Goal: Information Seeking & Learning: Learn about a topic

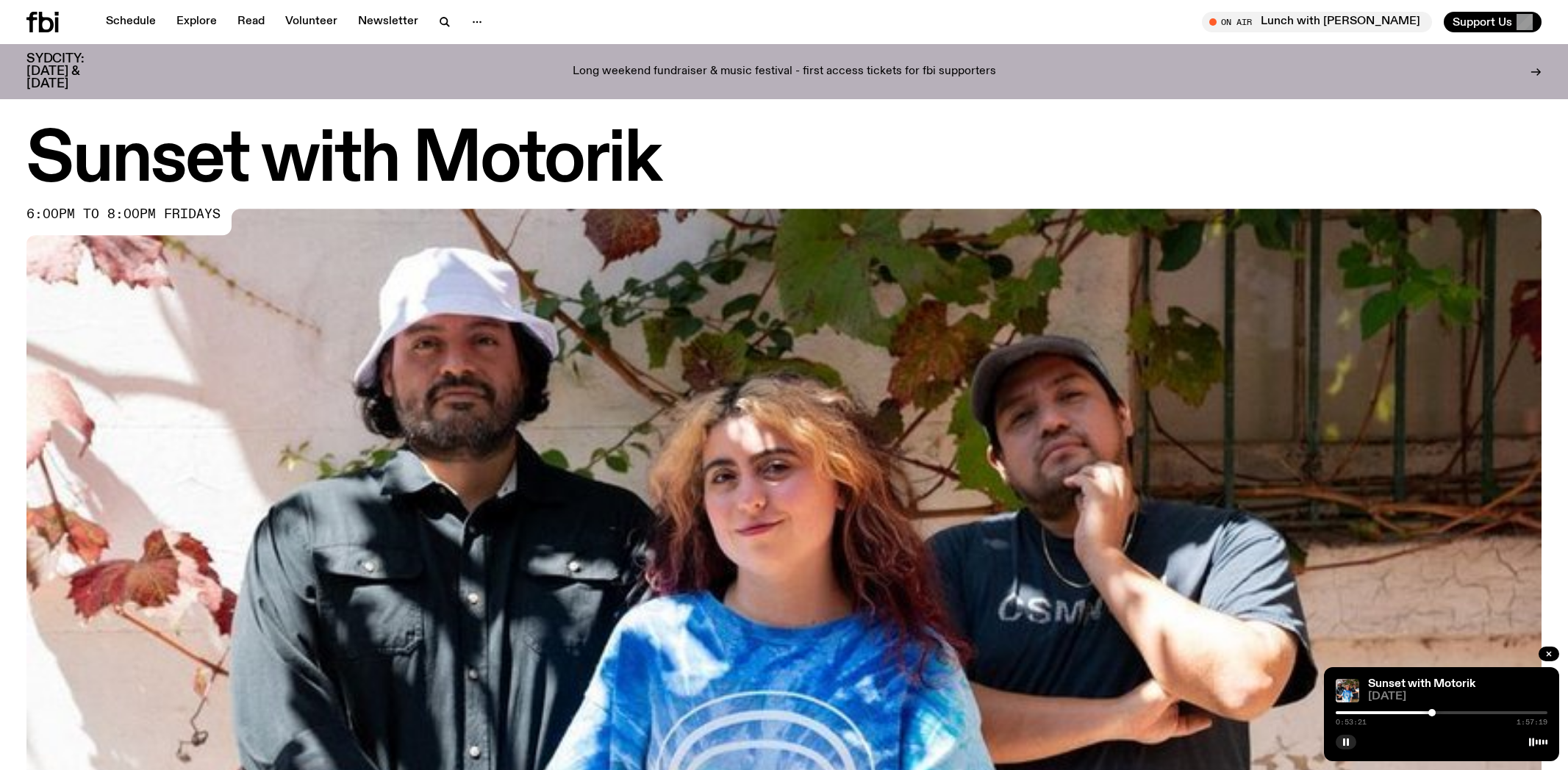
scroll to position [375, 0]
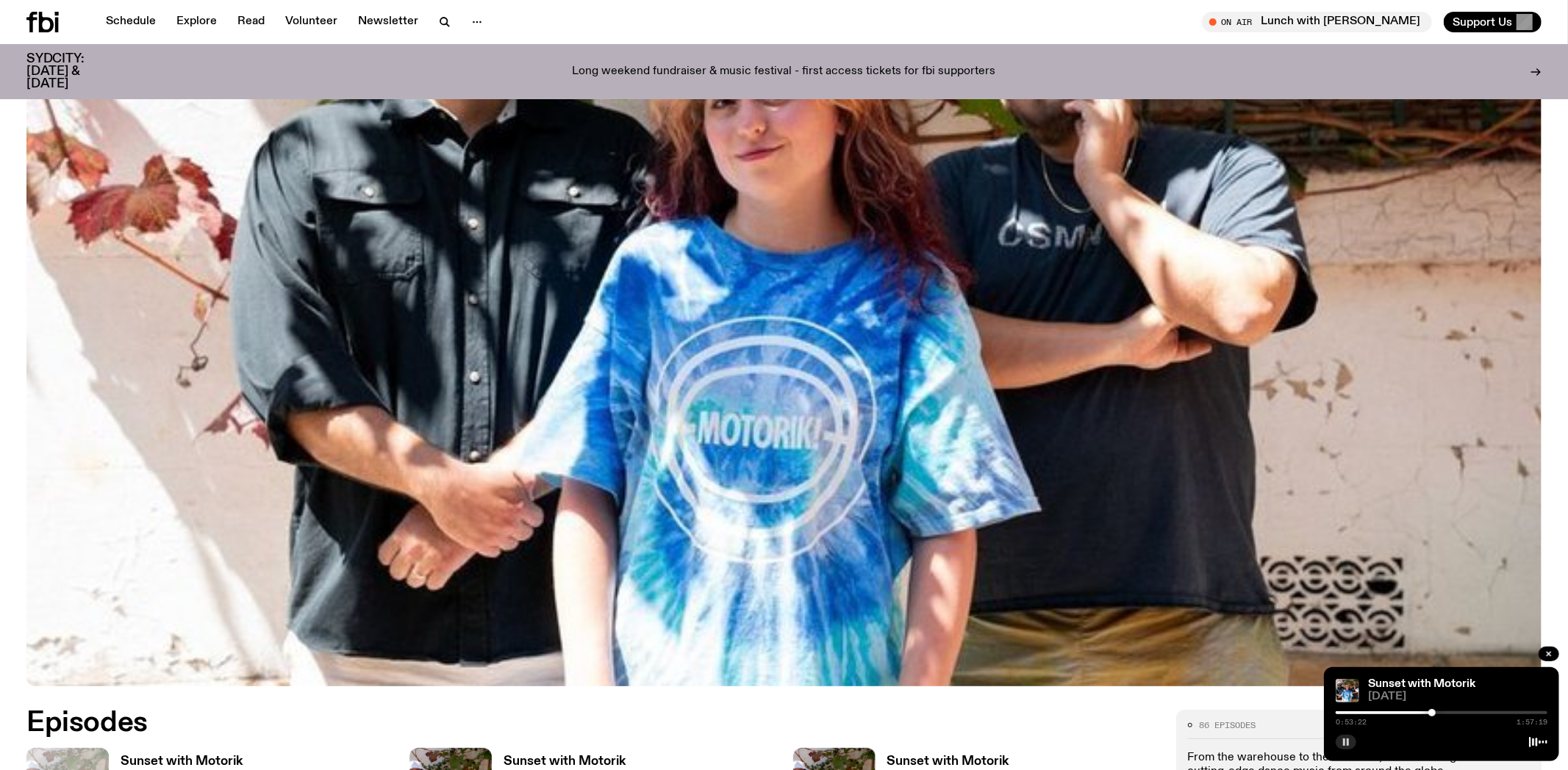
click at [1344, 740] on rect "button" at bounding box center [1344, 743] width 2 height 8
click at [1346, 741] on icon "button" at bounding box center [1346, 743] width 7 height 8
click at [1552, 654] on icon "button" at bounding box center [1549, 654] width 9 height 9
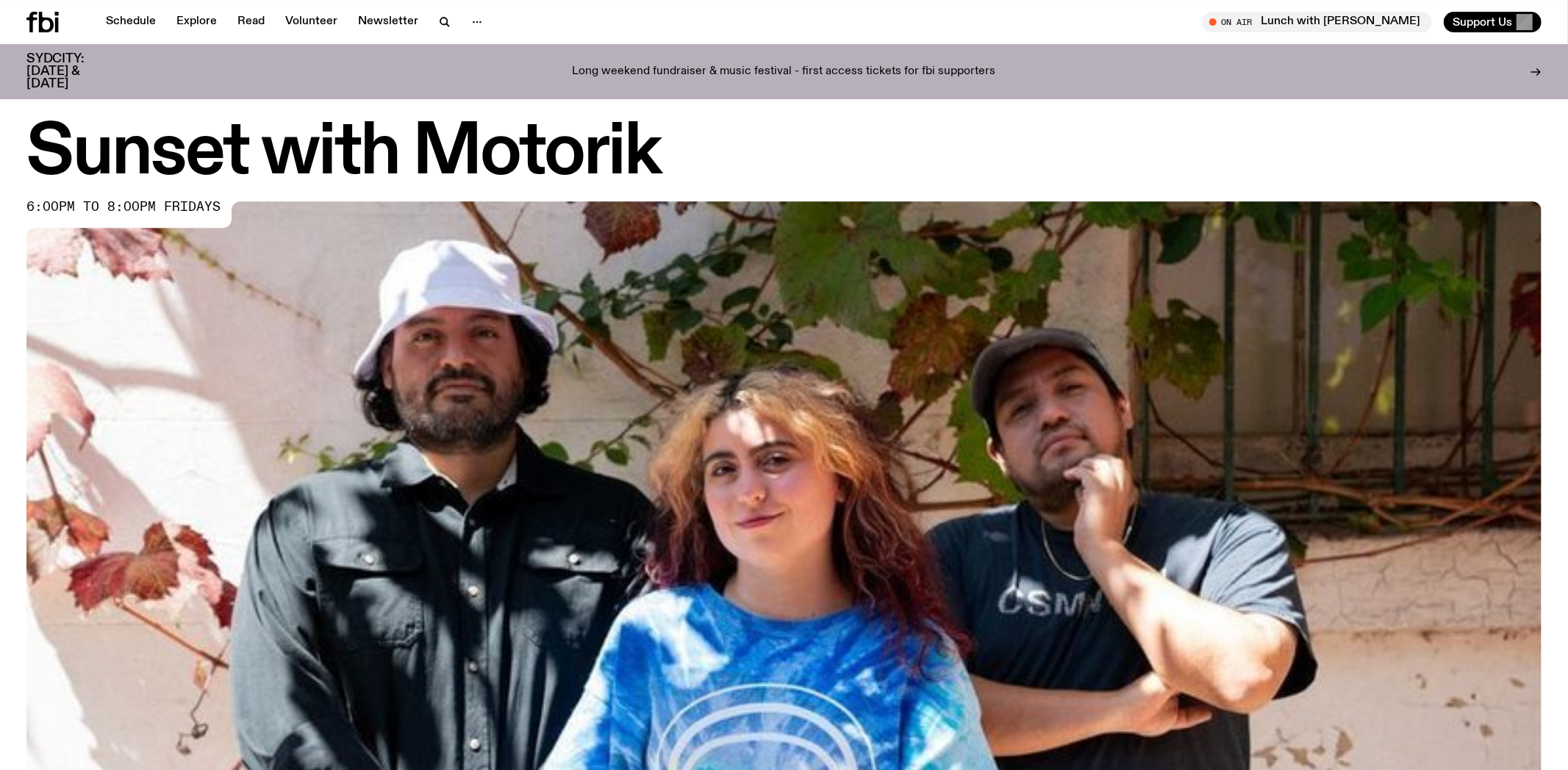
scroll to position [0, 0]
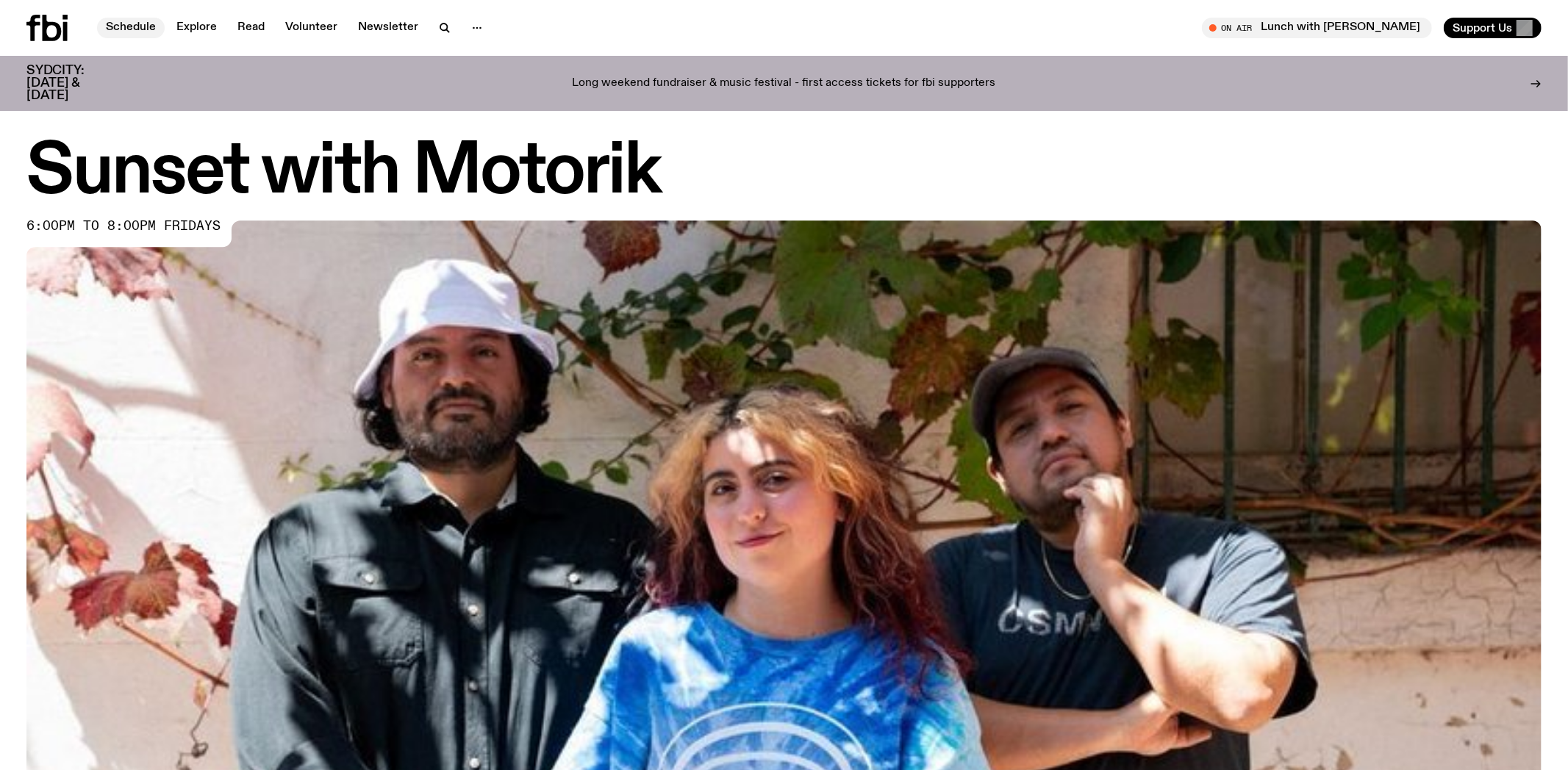
click at [130, 25] on link "Schedule" at bounding box center [131, 27] width 68 height 20
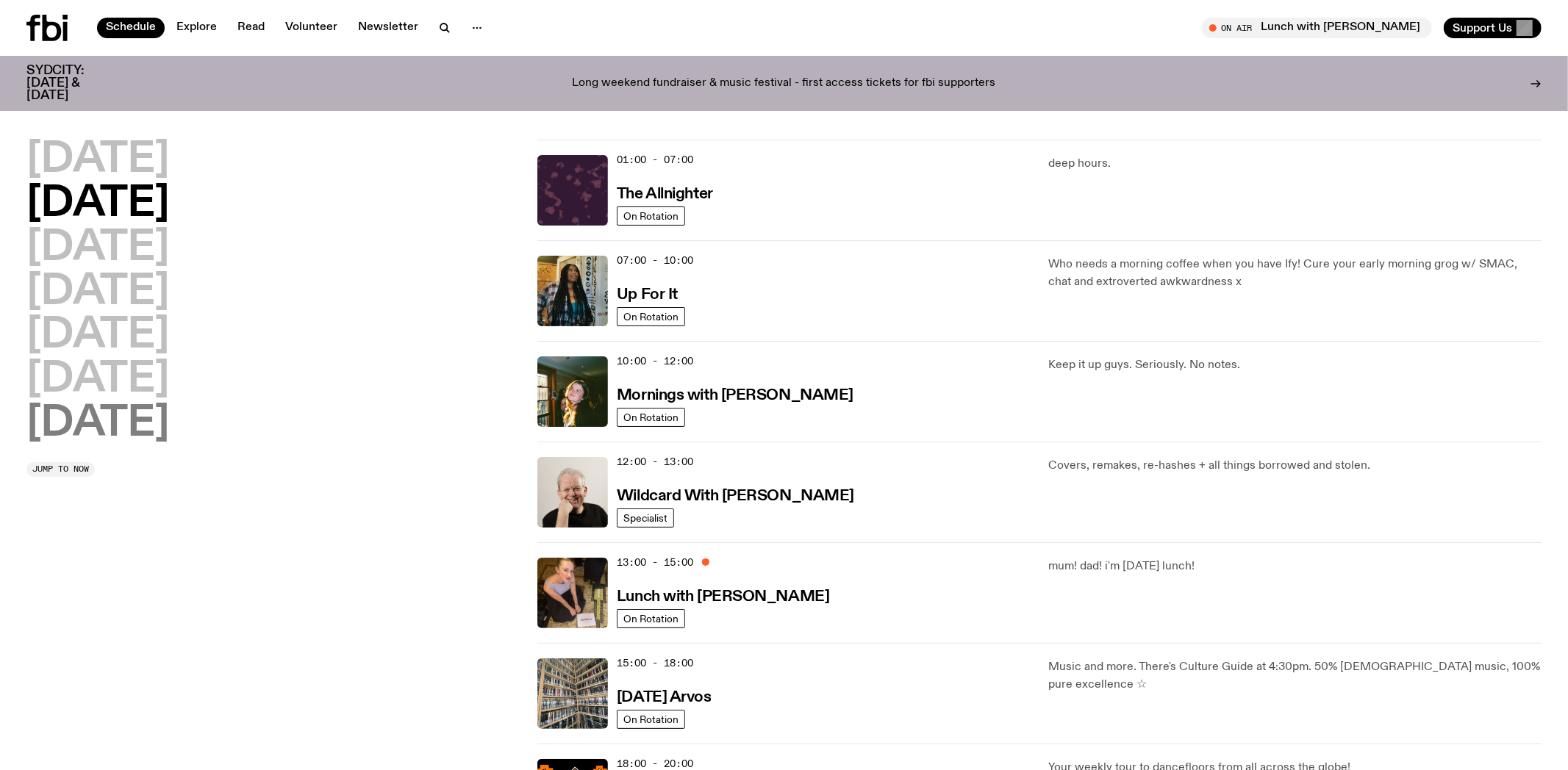
click at [102, 425] on h2 "[DATE]" at bounding box center [97, 424] width 143 height 41
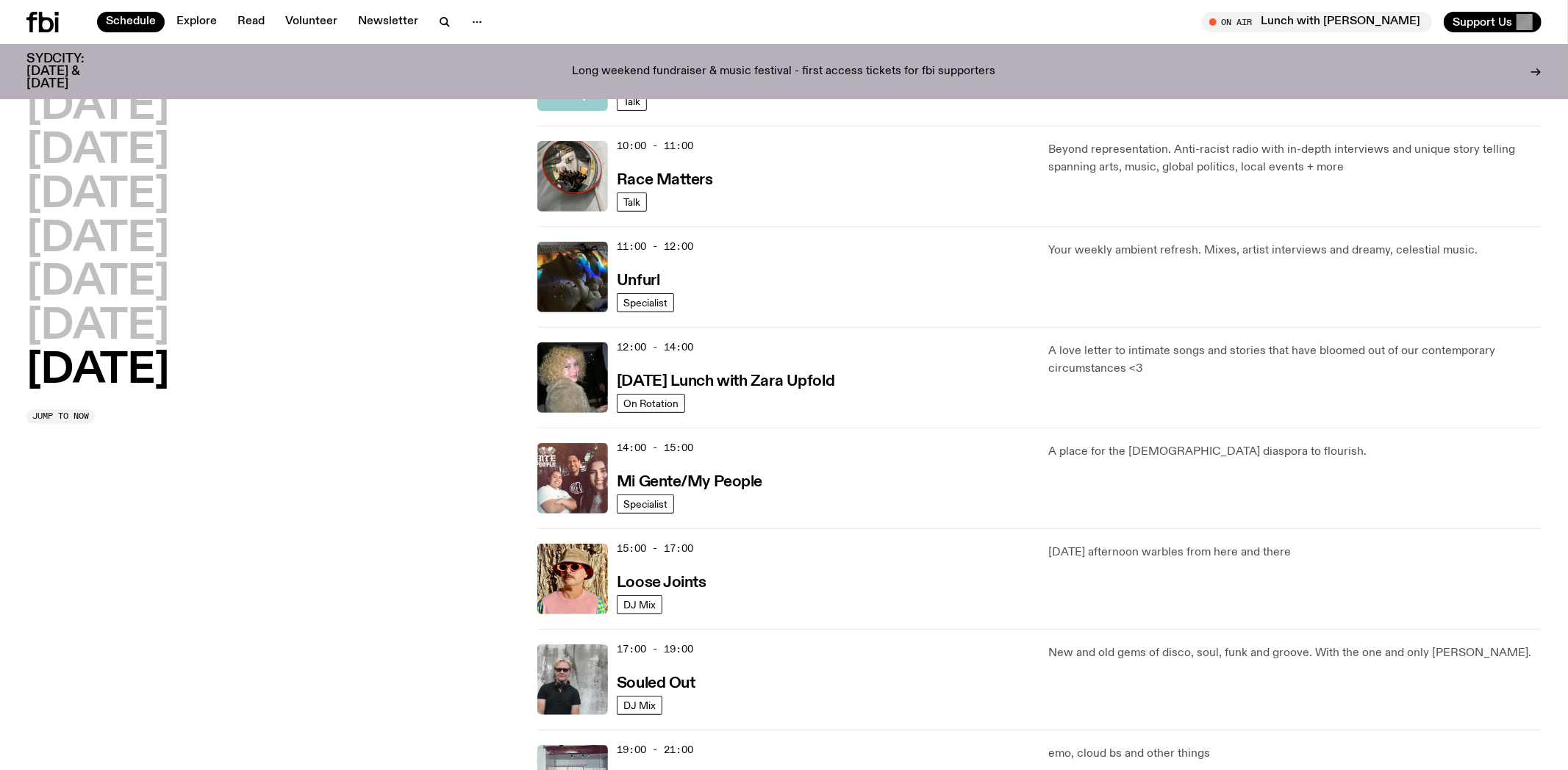
scroll to position [427, 0]
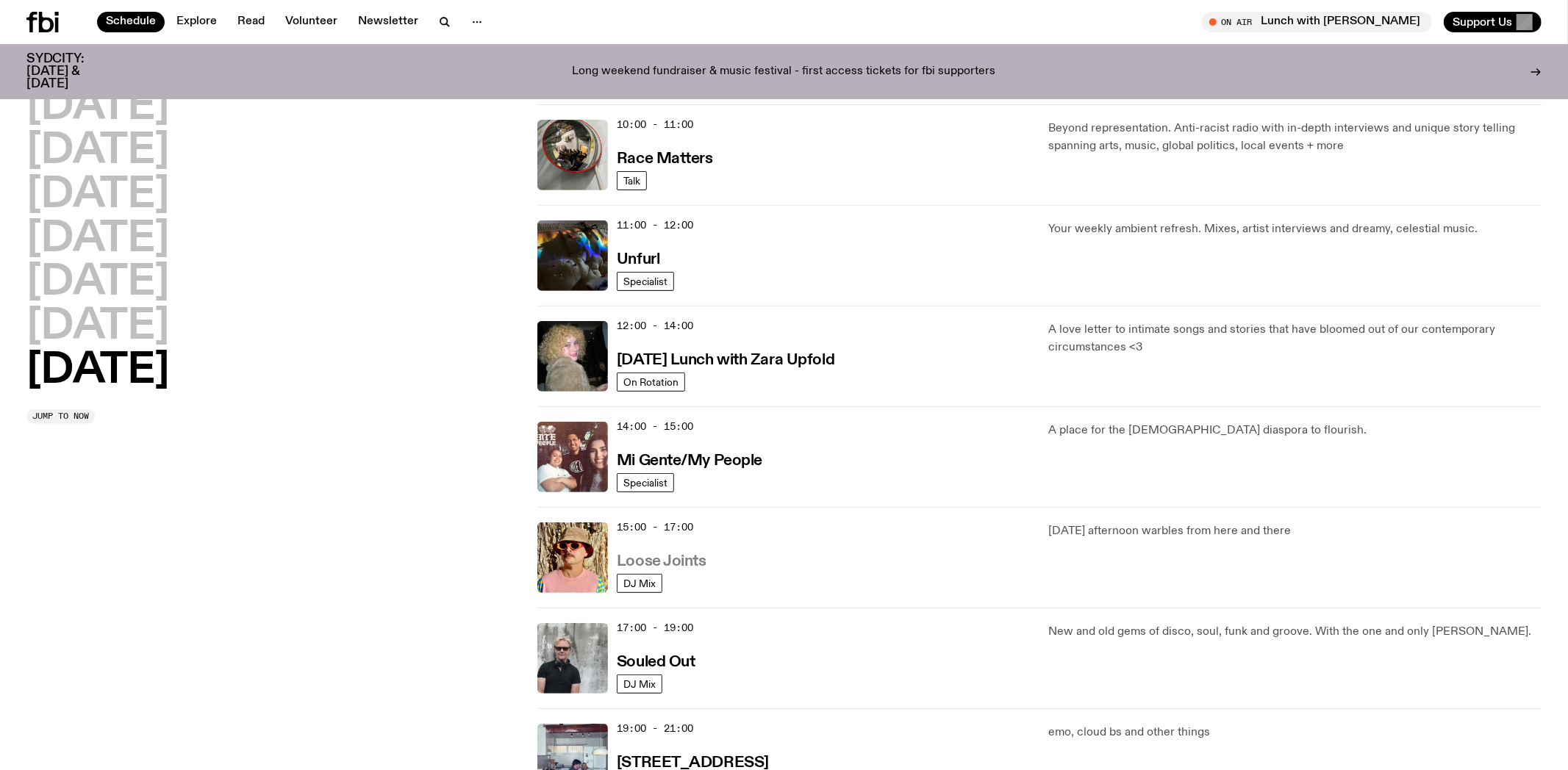
click at [655, 561] on h3 "Loose Joints" at bounding box center [661, 562] width 89 height 16
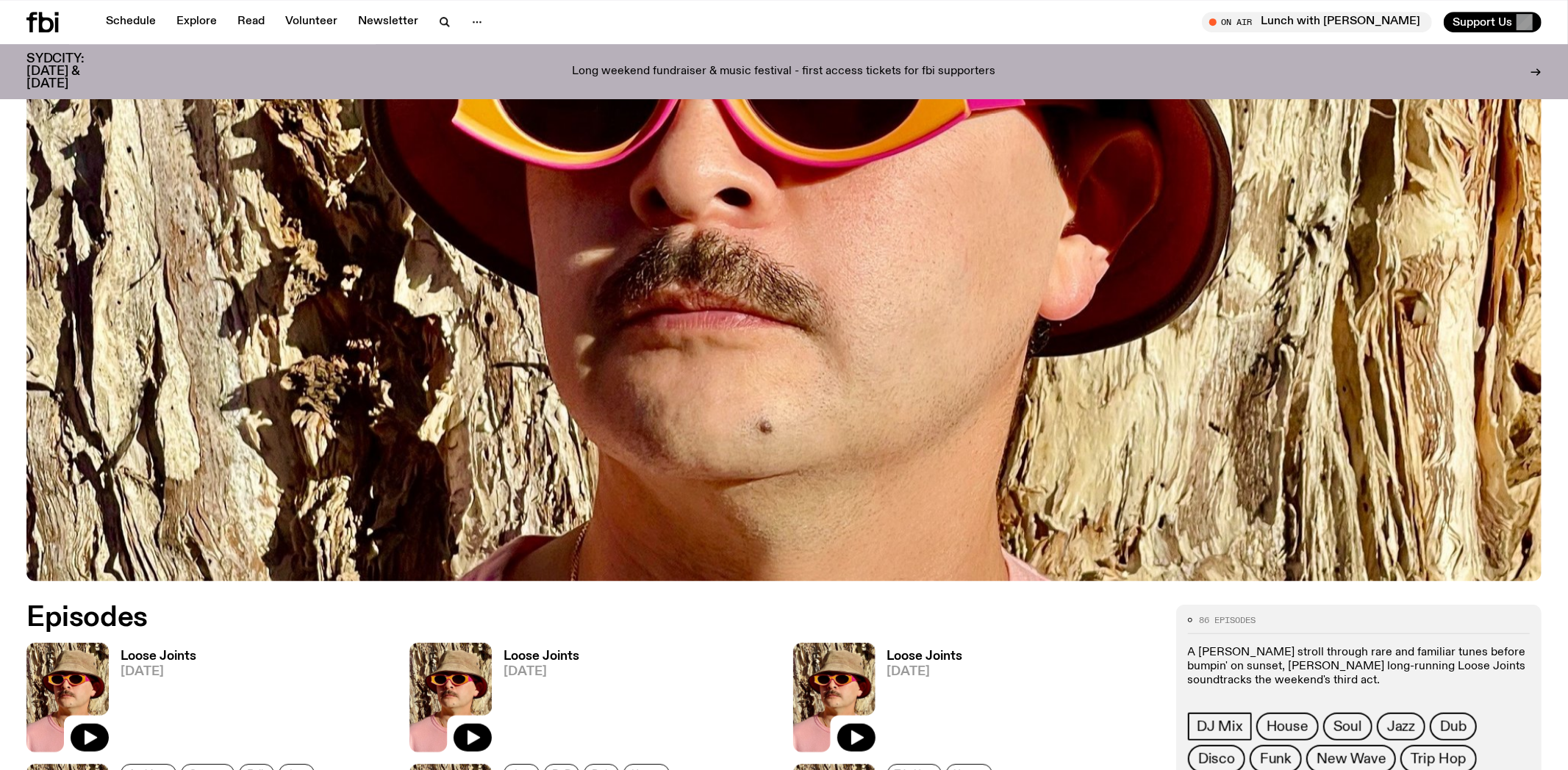
scroll to position [540, 0]
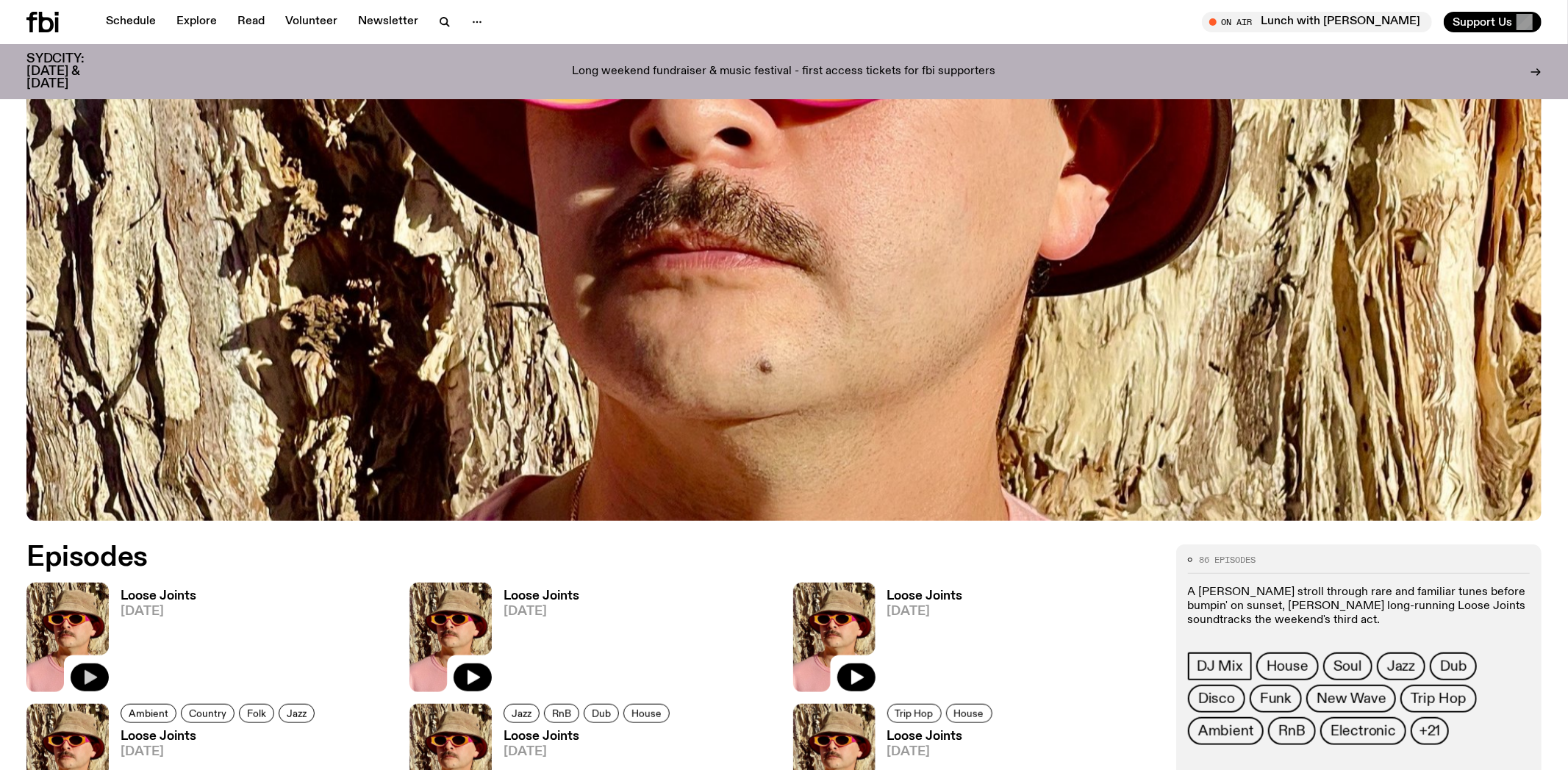
click at [92, 673] on icon "button" at bounding box center [89, 678] width 17 height 17
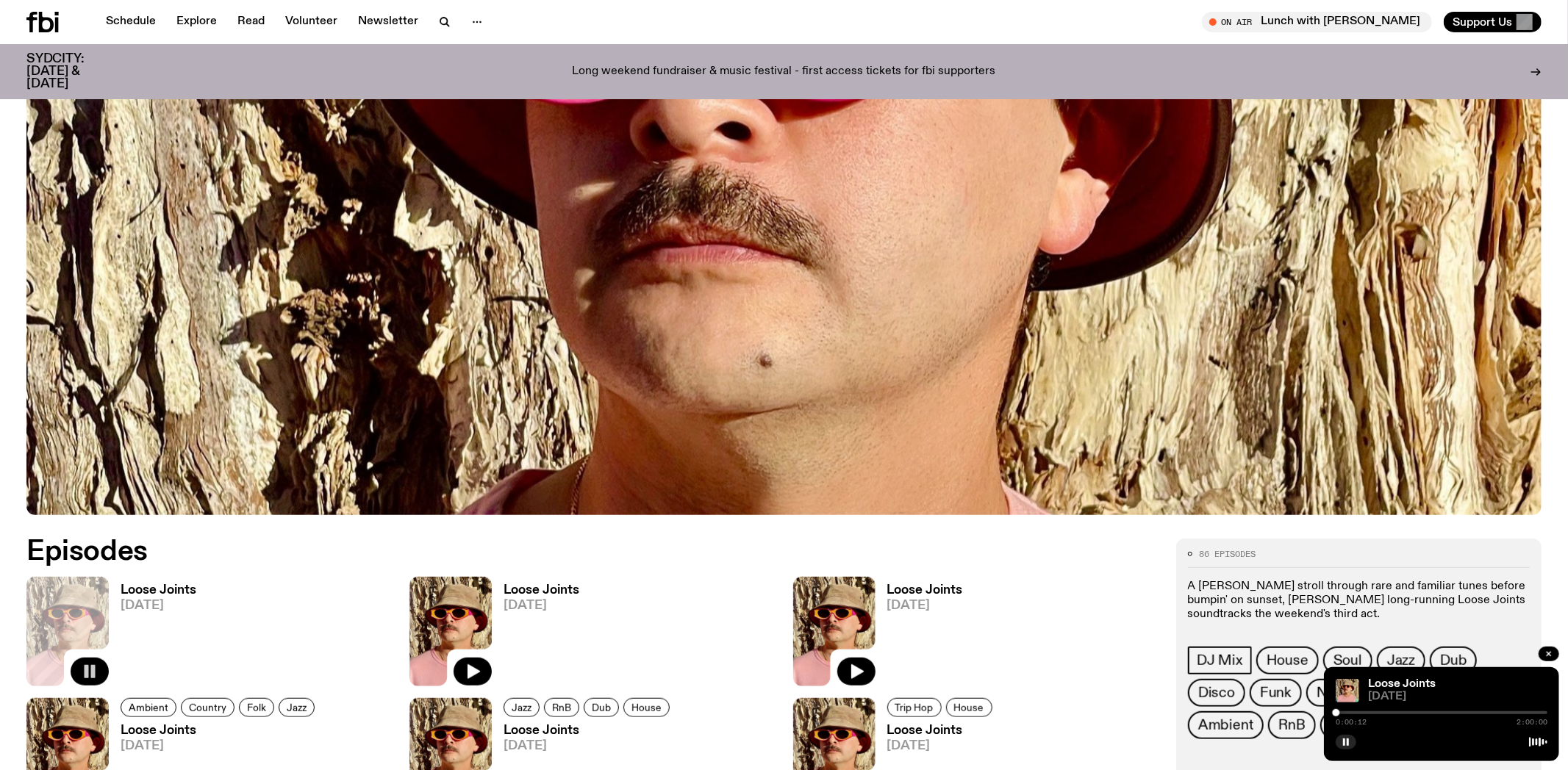
scroll to position [464, 0]
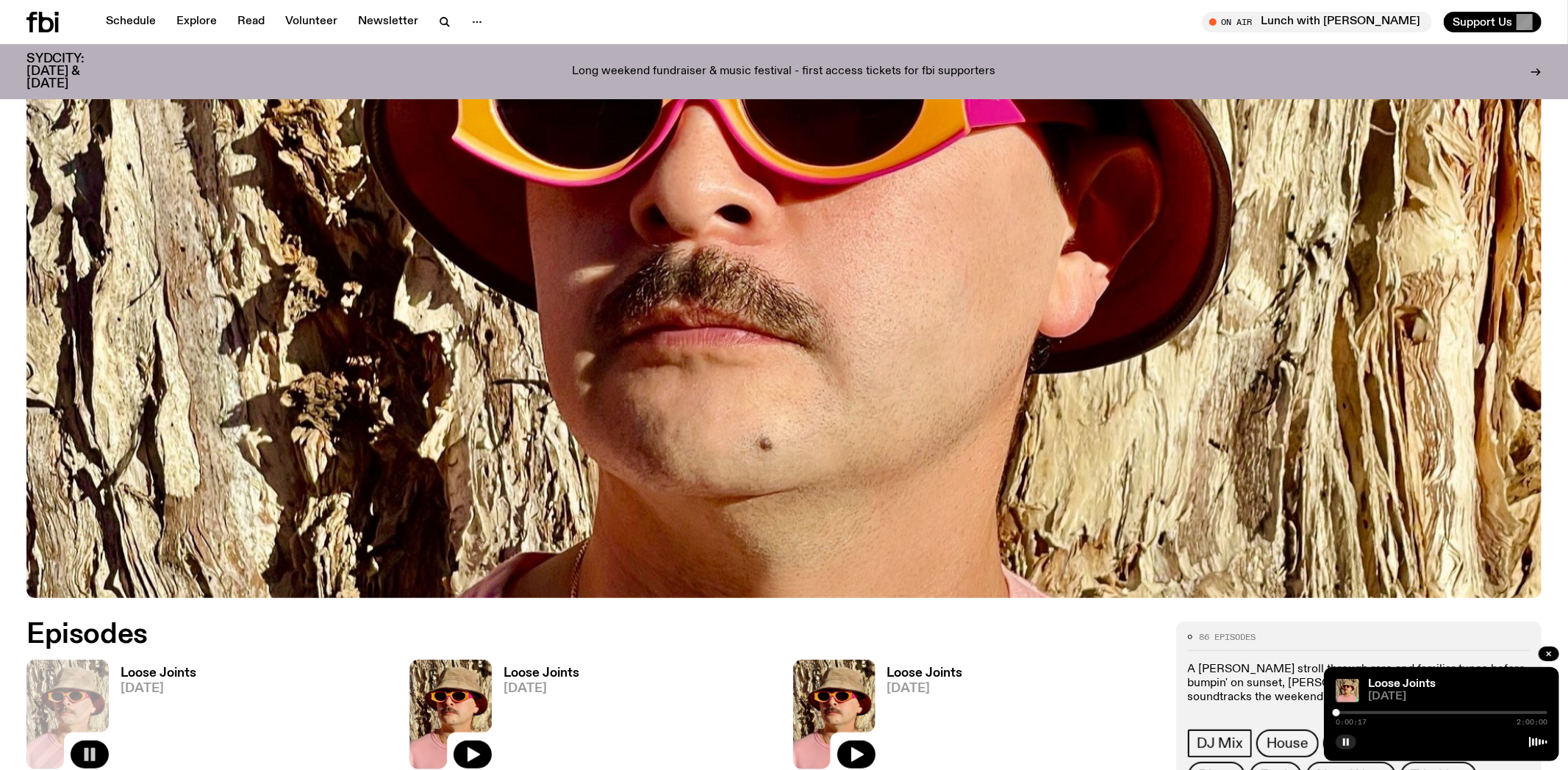
click at [1284, 632] on div "86 episodes A [PERSON_NAME] stroll through rare and familiar tunes before bumpi…" at bounding box center [1359, 774] width 366 height 305
click at [1344, 742] on icon "button" at bounding box center [1346, 742] width 9 height 9
click at [1347, 744] on icon "button" at bounding box center [1346, 743] width 7 height 8
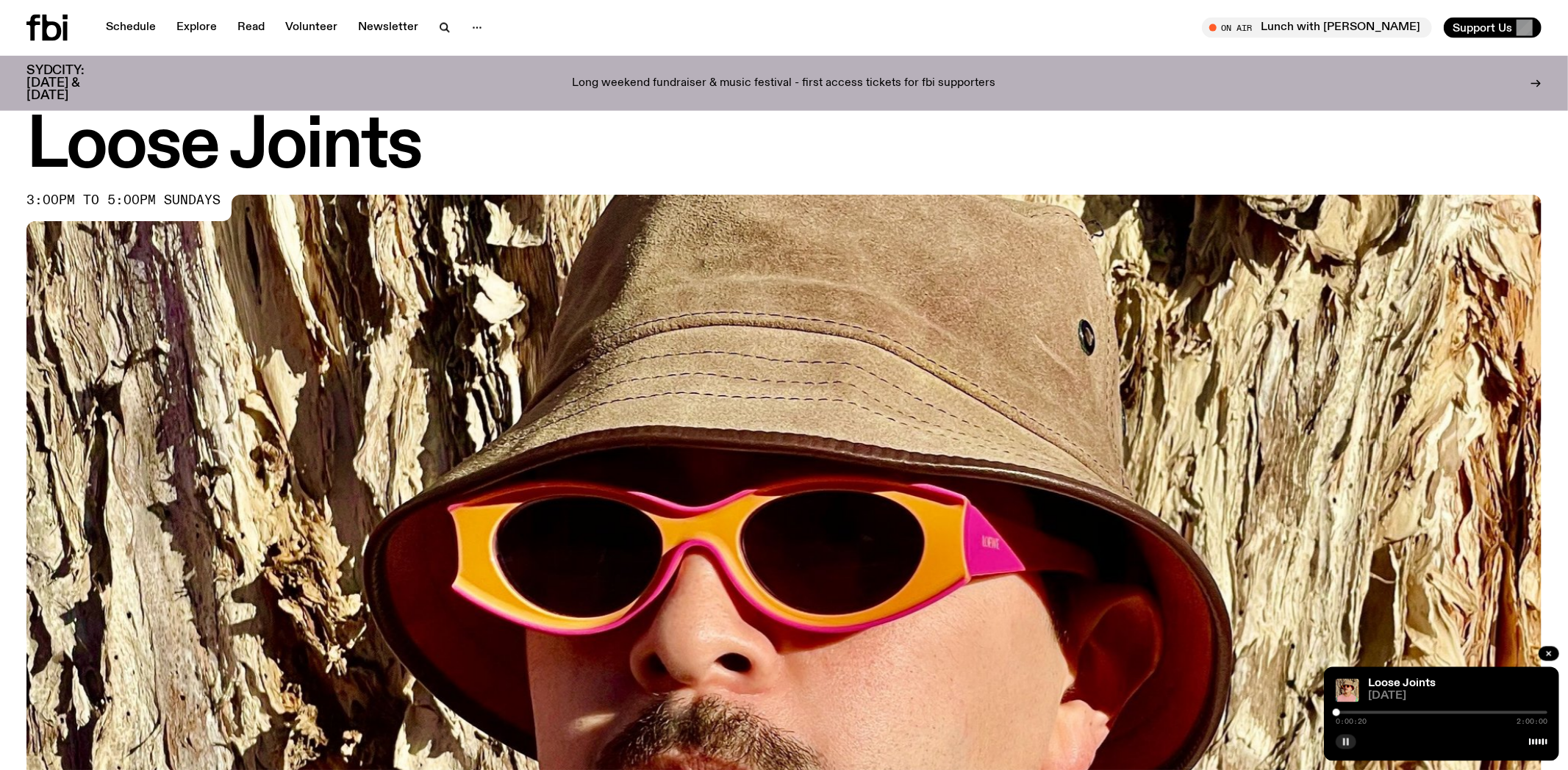
scroll to position [0, 0]
